Goal: Information Seeking & Learning: Learn about a topic

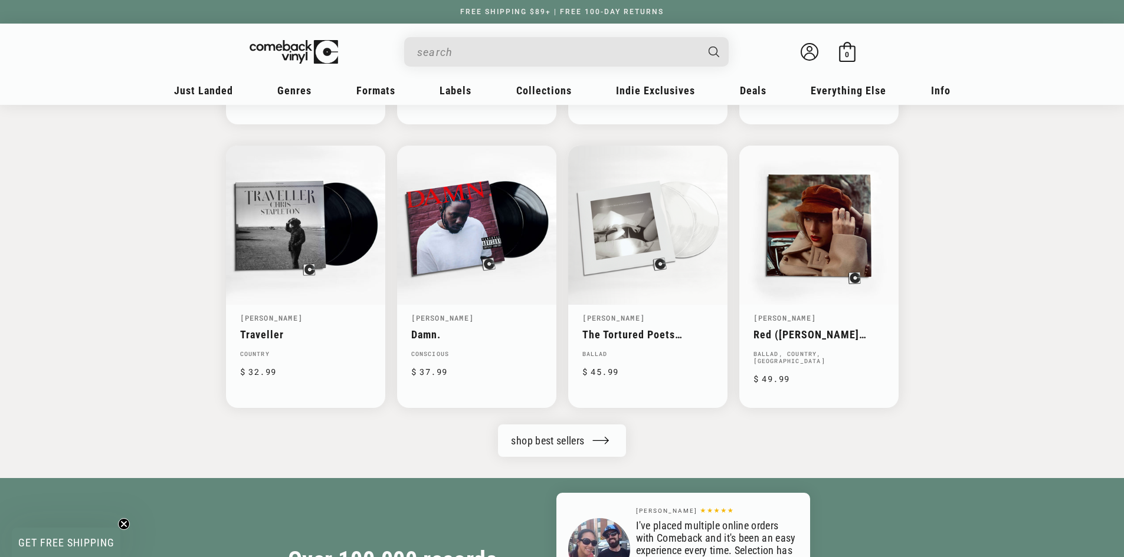
scroll to position [1180, 0]
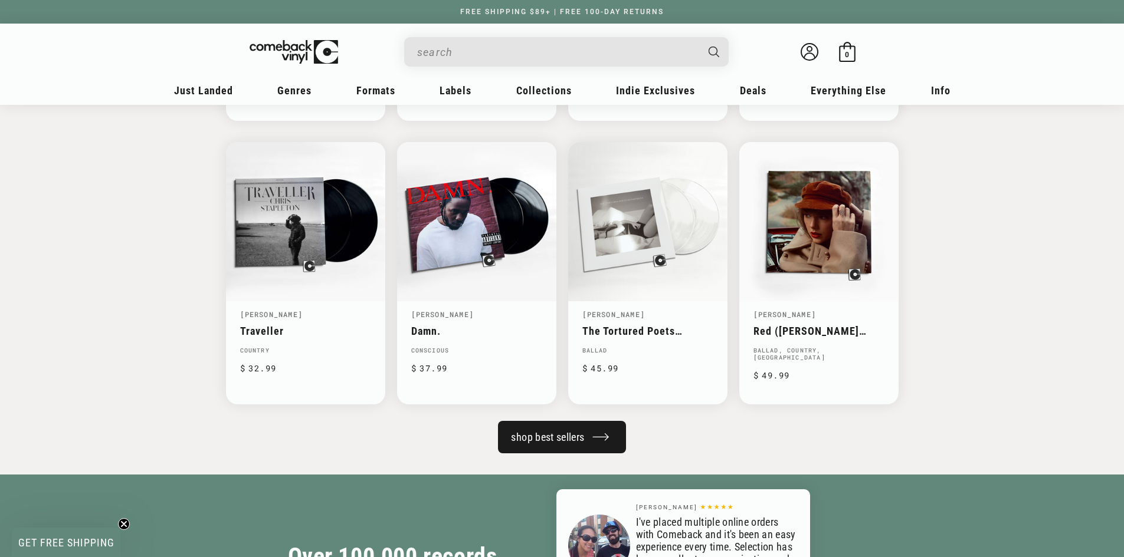
click at [506, 429] on link "shop best sellers" at bounding box center [561, 437] width 127 height 32
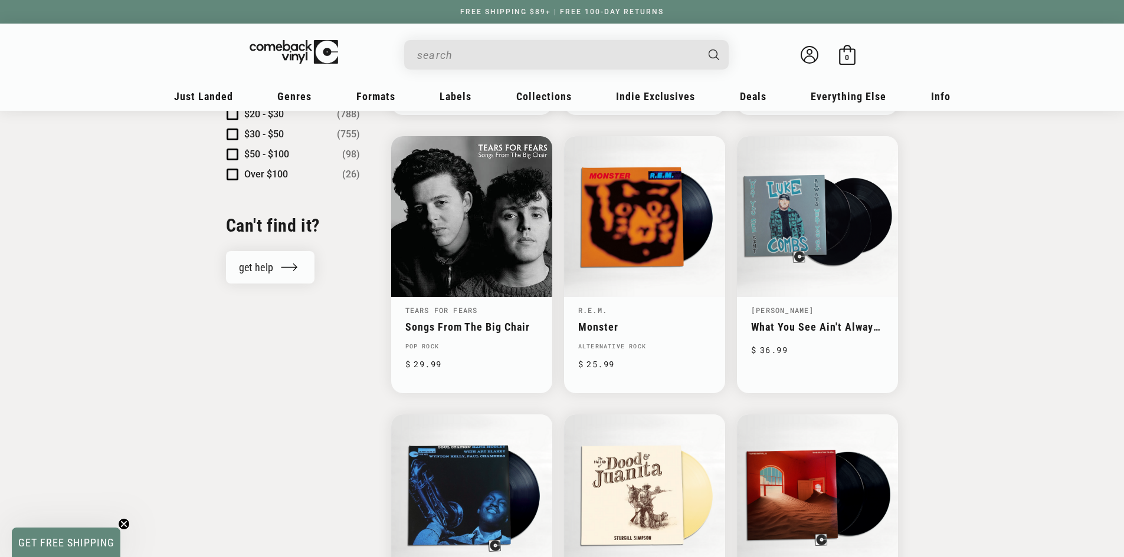
scroll to position [1298, 0]
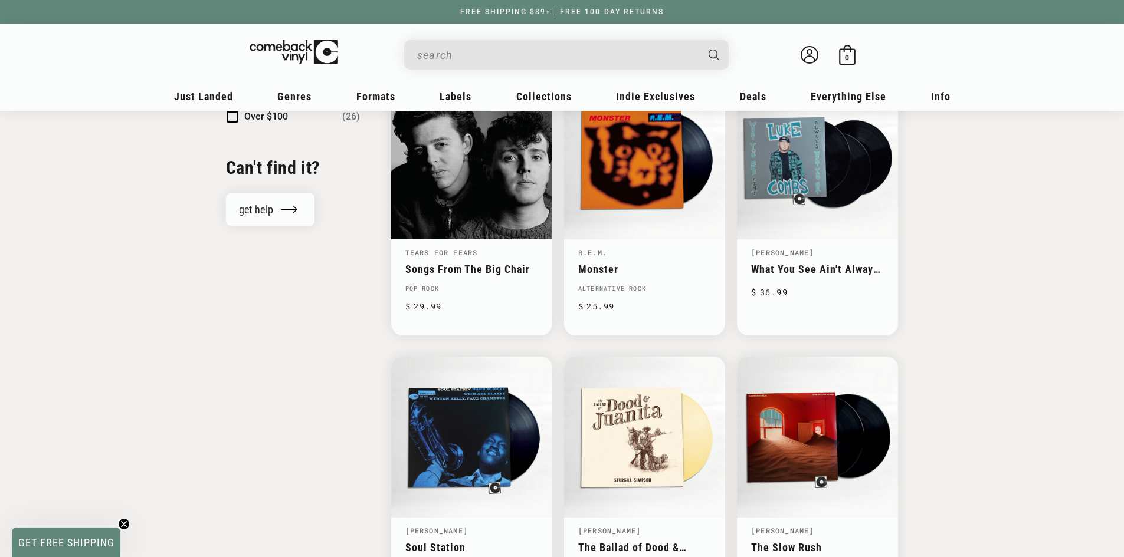
click at [478, 66] on input "When autocomplete results are available use up and down arrows to review and en…" at bounding box center [557, 55] width 280 height 24
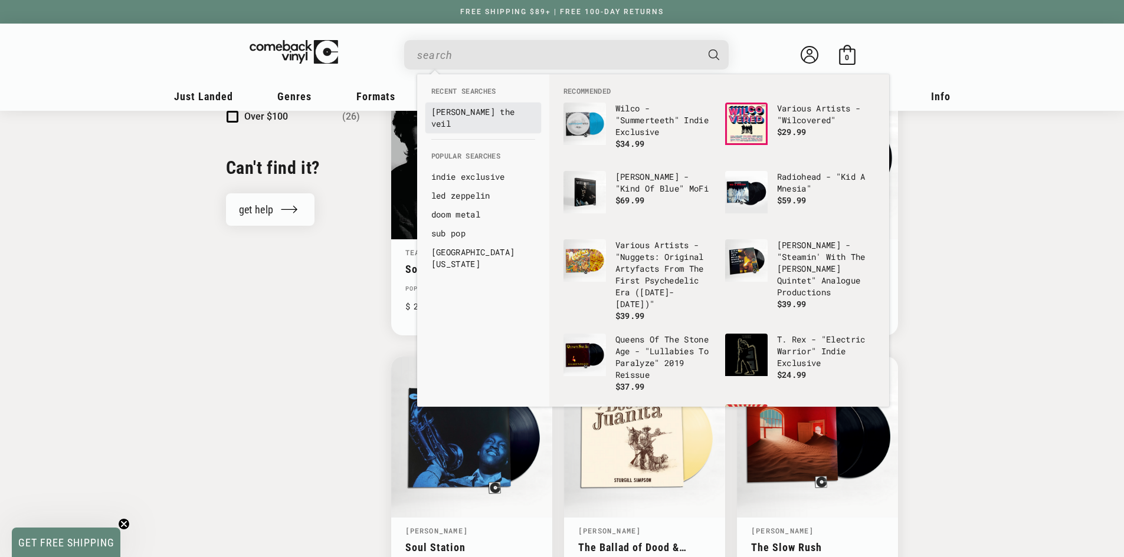
click at [484, 109] on link "[PERSON_NAME] the veil" at bounding box center [483, 118] width 104 height 24
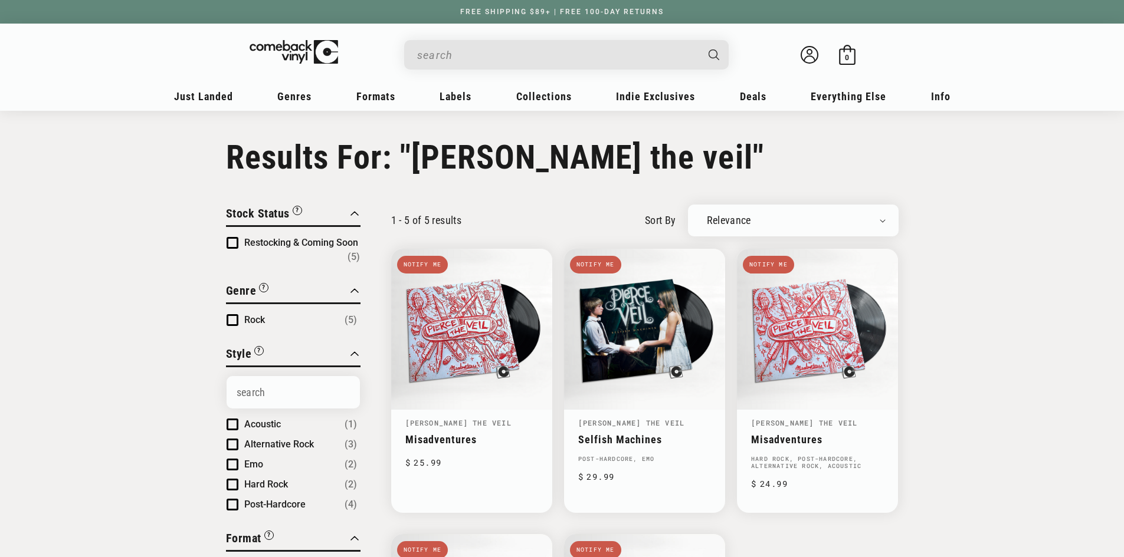
type input "pierce the veil"
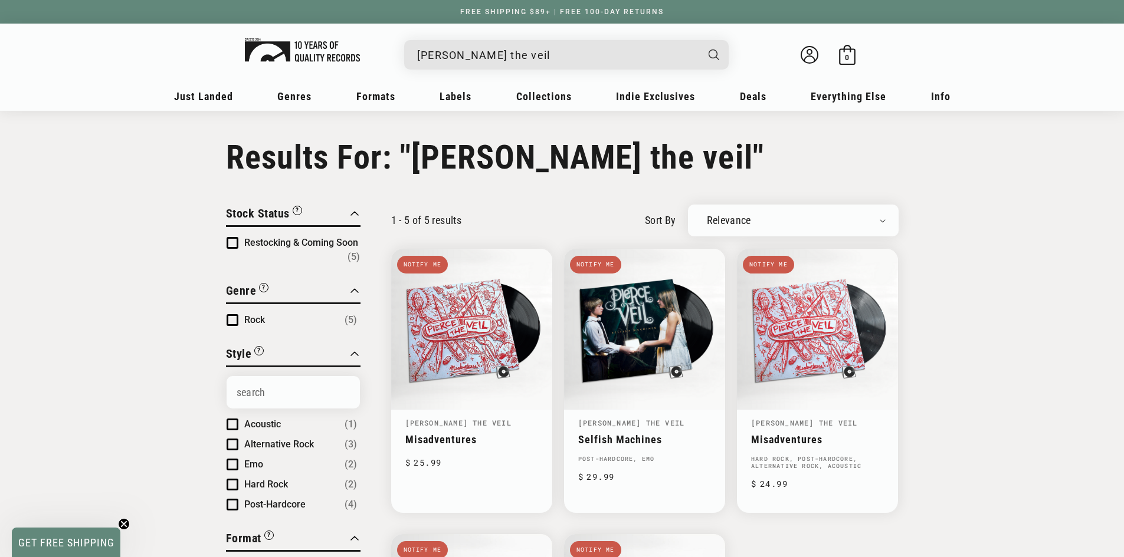
click at [319, 52] on img at bounding box center [302, 50] width 115 height 24
